Goal: Information Seeking & Learning: Compare options

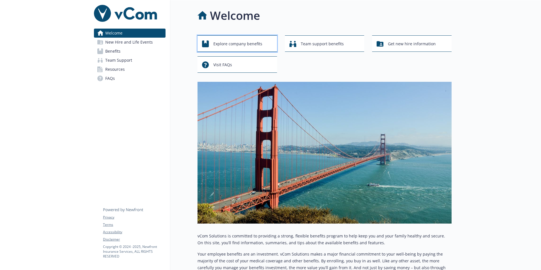
click at [253, 42] on span "Explore company benefits" at bounding box center [237, 43] width 49 height 11
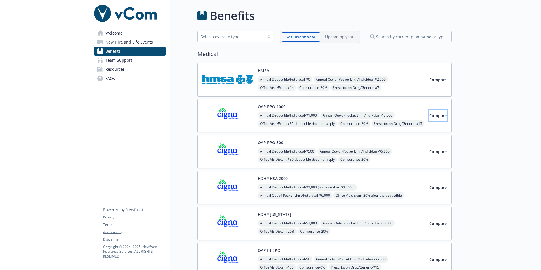
click at [429, 120] on button "Compare" at bounding box center [438, 115] width 18 height 11
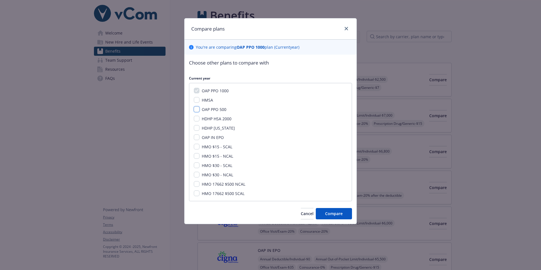
click at [195, 111] on input "OAP PPO 500" at bounding box center [197, 109] width 6 height 6
checkbox input "true"
click at [195, 118] on input "HDHP HSA 2000" at bounding box center [197, 119] width 6 height 6
checkbox input "true"
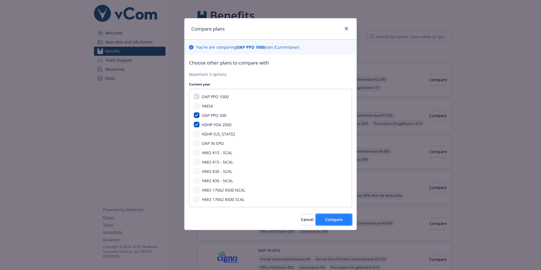
click at [335, 221] on span "Compare" at bounding box center [334, 219] width 18 height 5
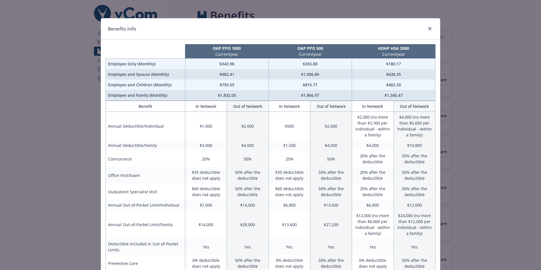
click at [478, 189] on div "Benefits Info OAP PPO 1000 Current year OAP PPO 500 Current year HDHP HSA 2000 …" at bounding box center [270, 135] width 541 height 270
